Goal: Information Seeking & Learning: Understand process/instructions

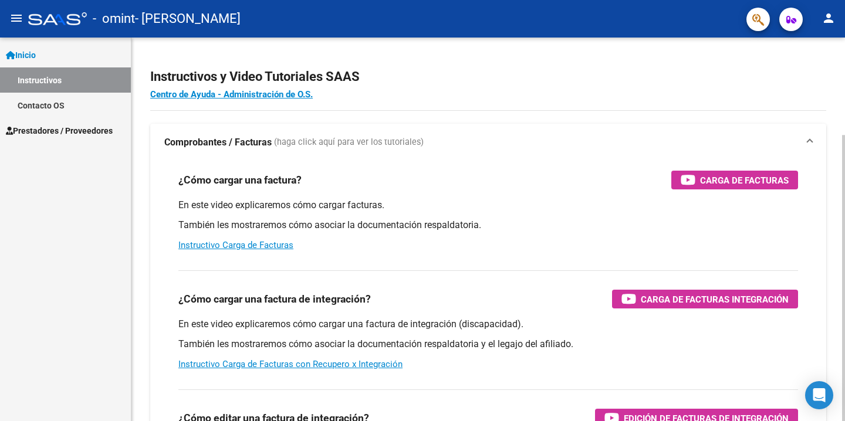
drag, startPoint x: 181, startPoint y: 197, endPoint x: 303, endPoint y: 192, distance: 121.6
click at [303, 193] on div "¿Cómo cargar una factura? Carga de Facturas En este video explicaremos cómo car…" at bounding box center [488, 211] width 648 height 100
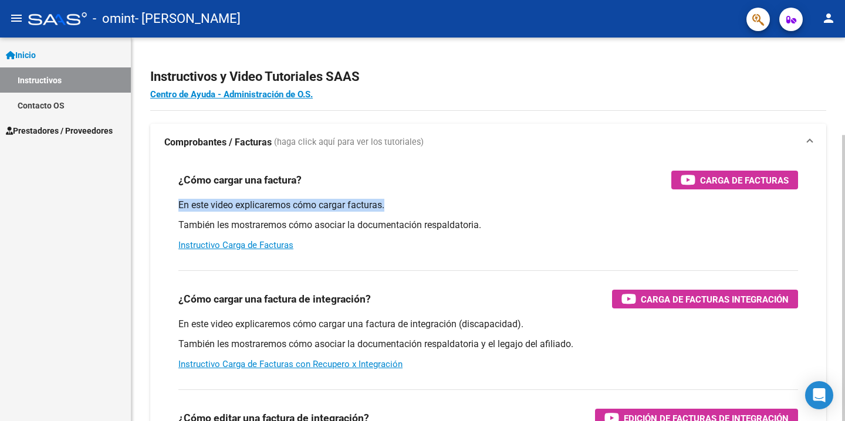
drag, startPoint x: 168, startPoint y: 206, endPoint x: 406, endPoint y: 203, distance: 238.3
click at [406, 203] on div "¿Cómo cargar una factura? Carga de Facturas En este video explicaremos cómo car…" at bounding box center [488, 211] width 648 height 100
click at [406, 203] on p "En este video explicaremos cómo cargar facturas." at bounding box center [488, 205] width 620 height 13
drag, startPoint x: 406, startPoint y: 203, endPoint x: 168, endPoint y: 166, distance: 240.6
click at [169, 166] on div "¿Cómo cargar una factura? Carga de Facturas En este video explicaremos cómo car…" at bounding box center [488, 211] width 648 height 100
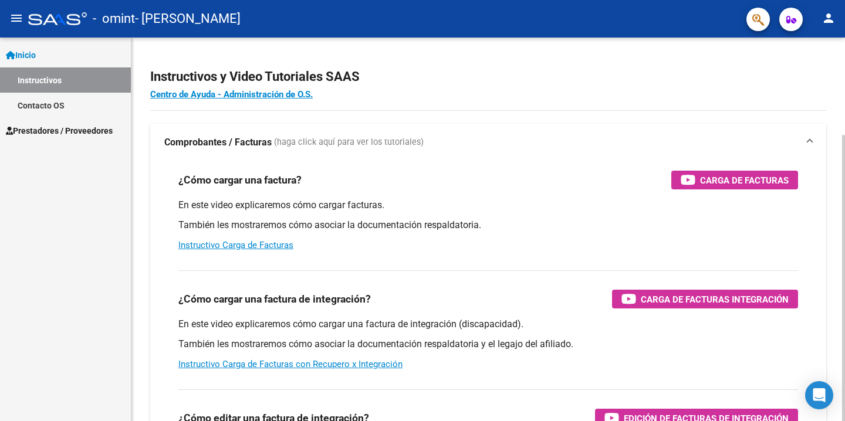
click at [317, 161] on mat-expansion-panel-header "Comprobantes / Facturas (haga click aquí para ver los tutoriales)" at bounding box center [488, 143] width 676 height 38
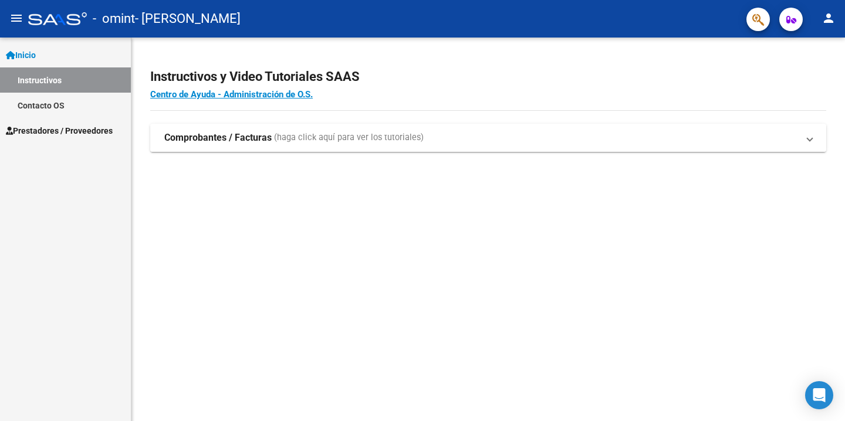
click at [339, 141] on span "(haga click aquí para ver los tutoriales)" at bounding box center [349, 137] width 150 height 13
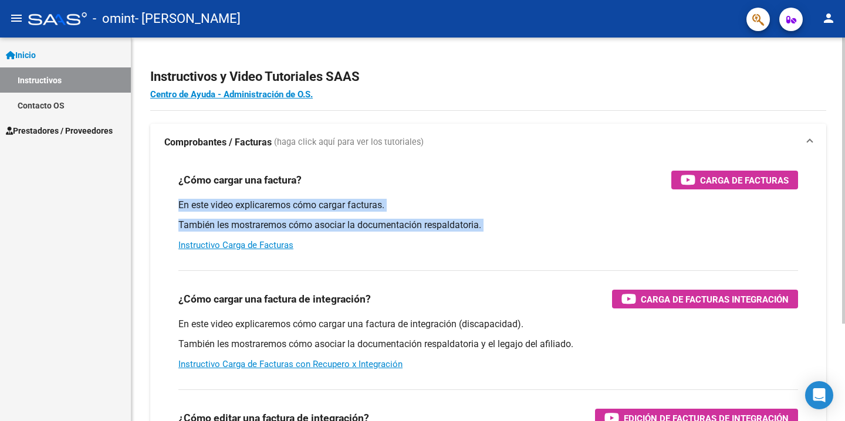
drag, startPoint x: 288, startPoint y: 196, endPoint x: 413, endPoint y: 238, distance: 132.3
click at [413, 238] on div "¿Cómo cargar una factura? Carga de Facturas En este video explicaremos cómo car…" at bounding box center [488, 211] width 648 height 100
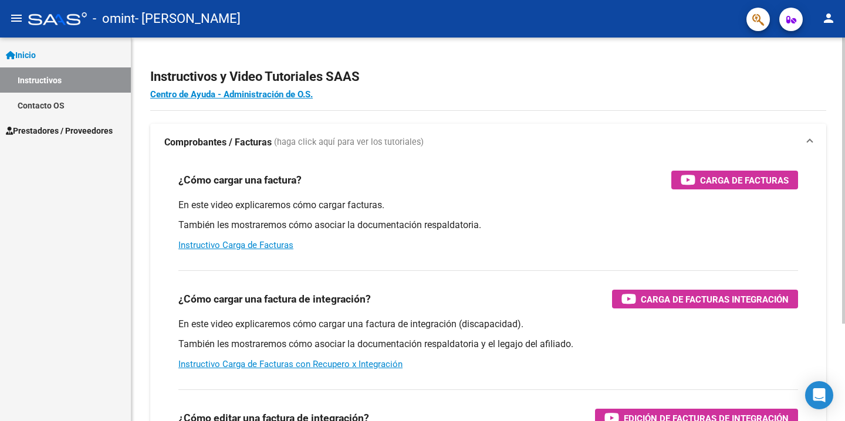
click at [413, 238] on div "En este video explicaremos cómo cargar facturas. También les mostraremos cómo a…" at bounding box center [488, 225] width 620 height 53
click at [90, 131] on span "Prestadores / Proveedores" at bounding box center [59, 130] width 107 height 13
